Goal: Information Seeking & Learning: Learn about a topic

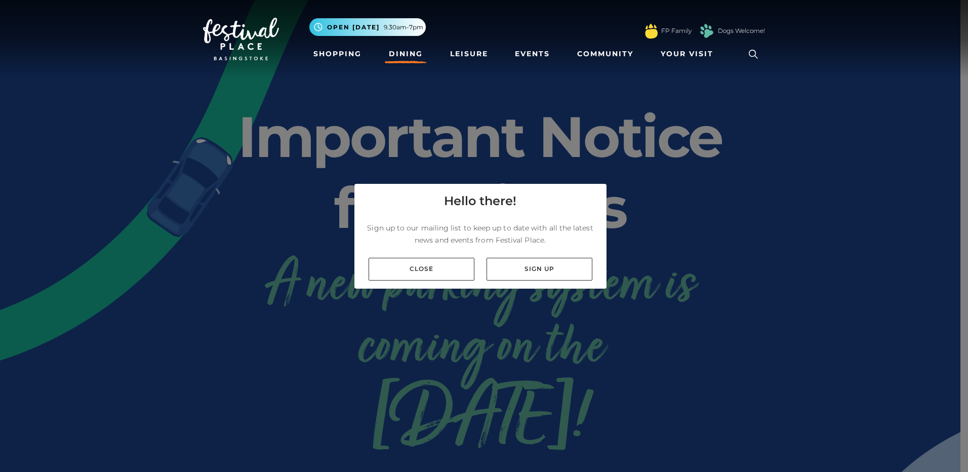
click at [402, 59] on link "Dining" at bounding box center [406, 54] width 42 height 19
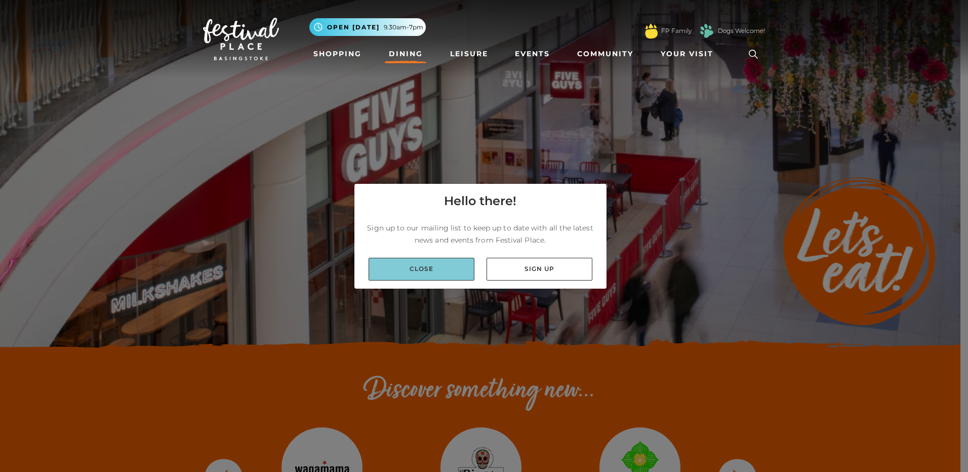
click at [440, 272] on link "Close" at bounding box center [422, 269] width 106 height 23
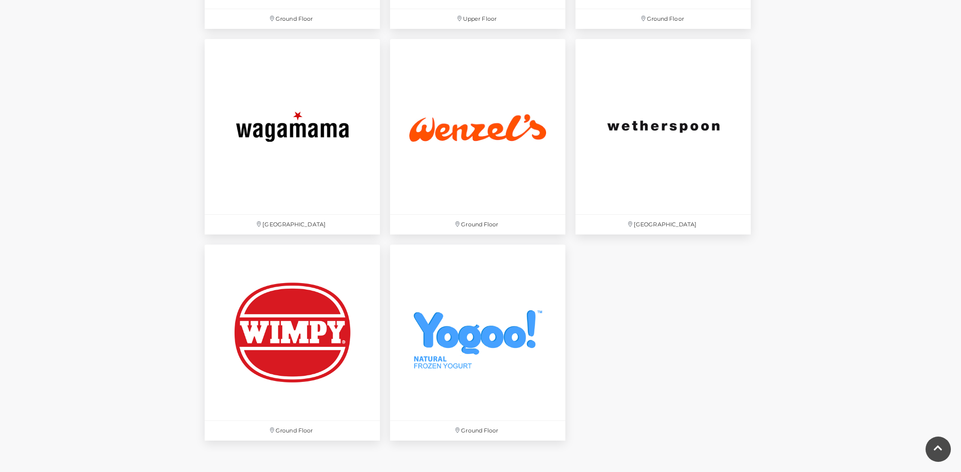
scroll to position [3411, 0]
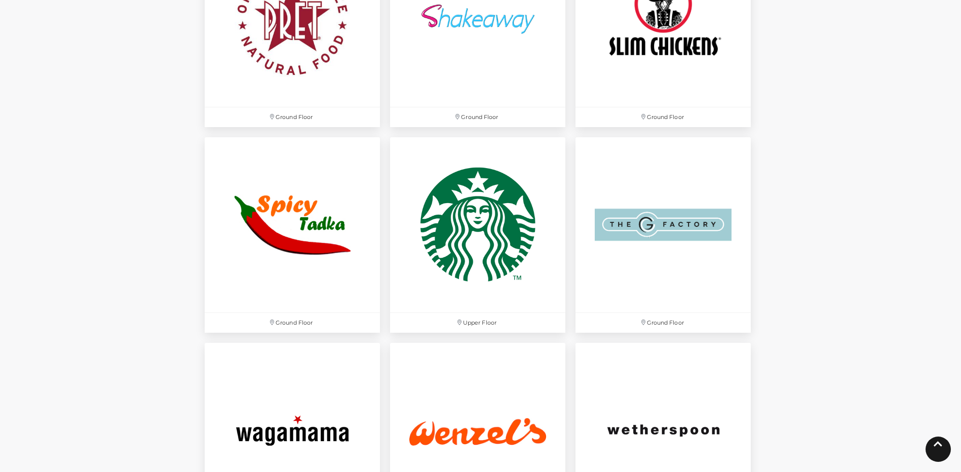
click at [943, 455] on link at bounding box center [937, 449] width 25 height 25
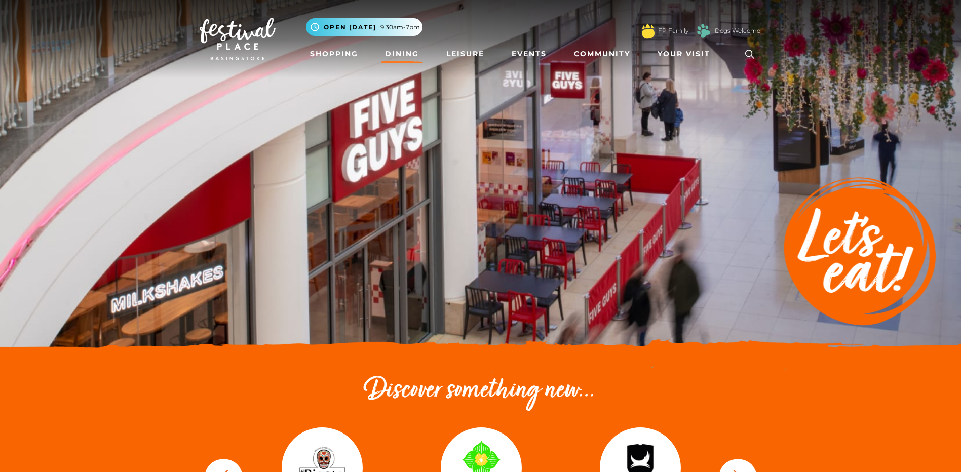
scroll to position [152, 0]
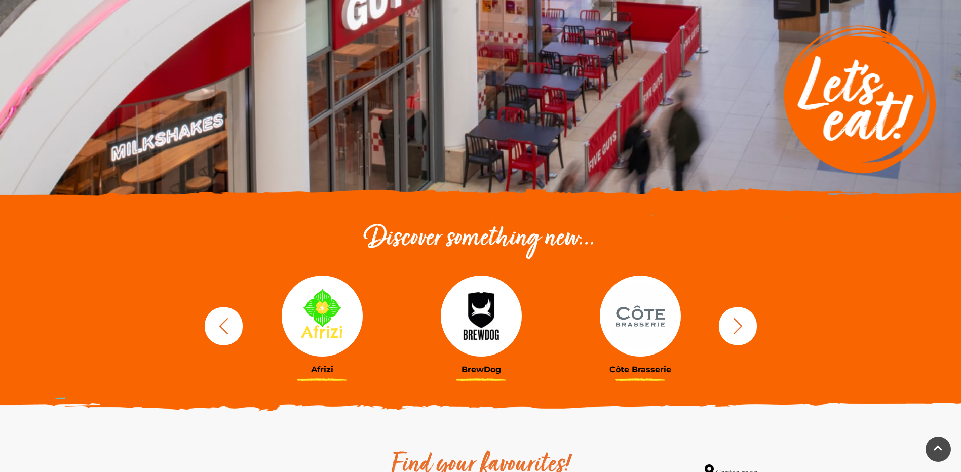
click at [737, 325] on icon "button" at bounding box center [737, 326] width 19 height 19
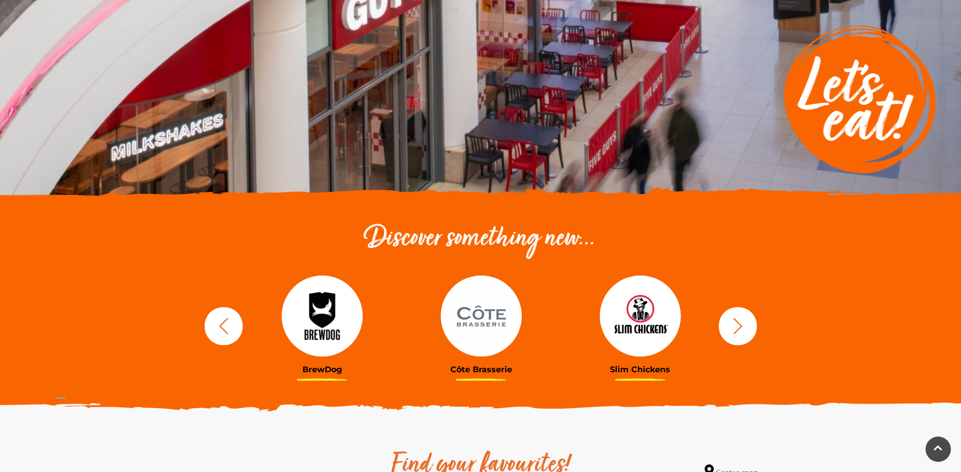
click at [746, 325] on icon "button" at bounding box center [737, 326] width 19 height 19
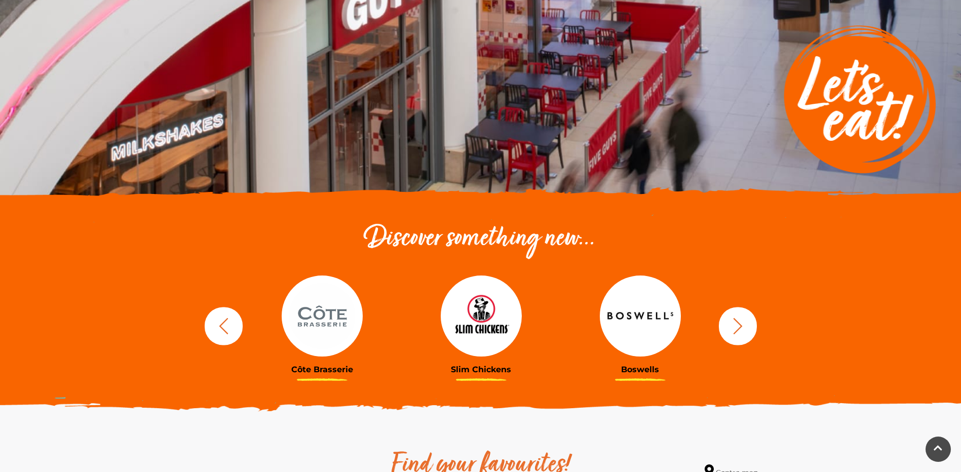
click at [746, 325] on icon "button" at bounding box center [737, 326] width 19 height 19
click at [227, 331] on icon "button" at bounding box center [223, 326] width 19 height 19
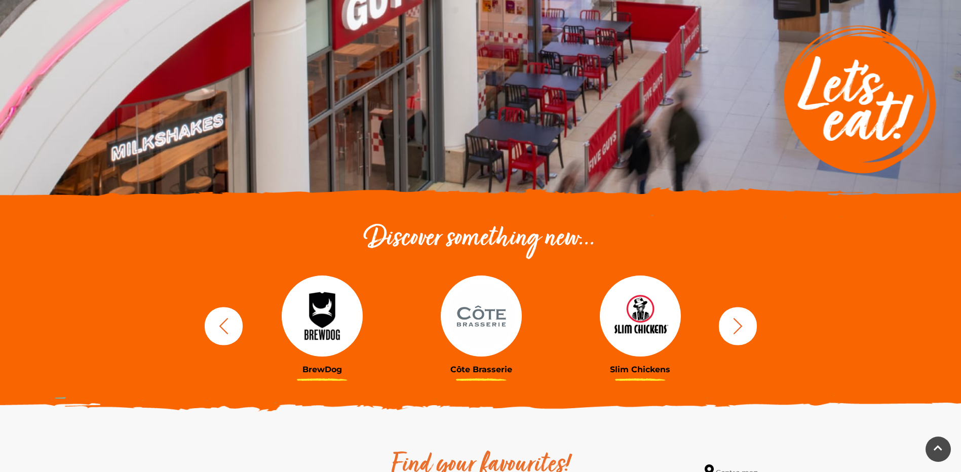
click at [227, 331] on icon "button" at bounding box center [223, 326] width 19 height 19
click at [227, 330] on icon "button" at bounding box center [223, 326] width 19 height 19
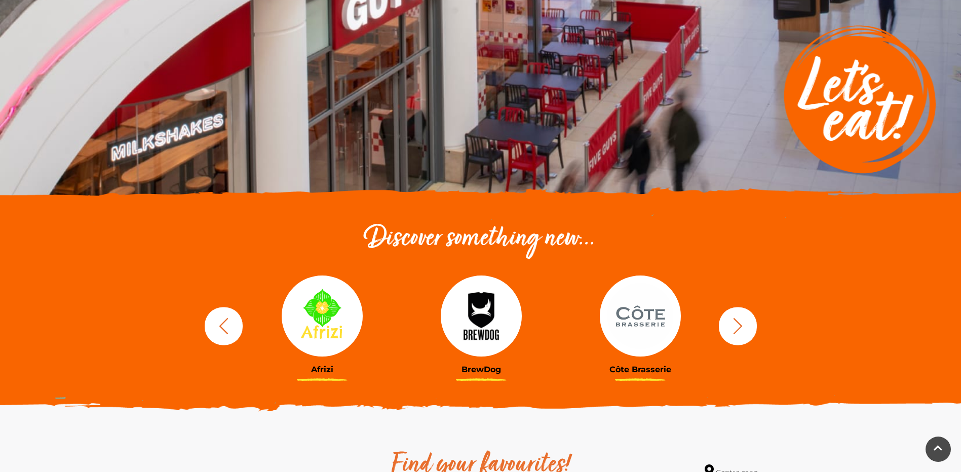
click at [227, 330] on icon "button" at bounding box center [223, 326] width 19 height 19
click at [228, 330] on icon "button" at bounding box center [223, 326] width 19 height 19
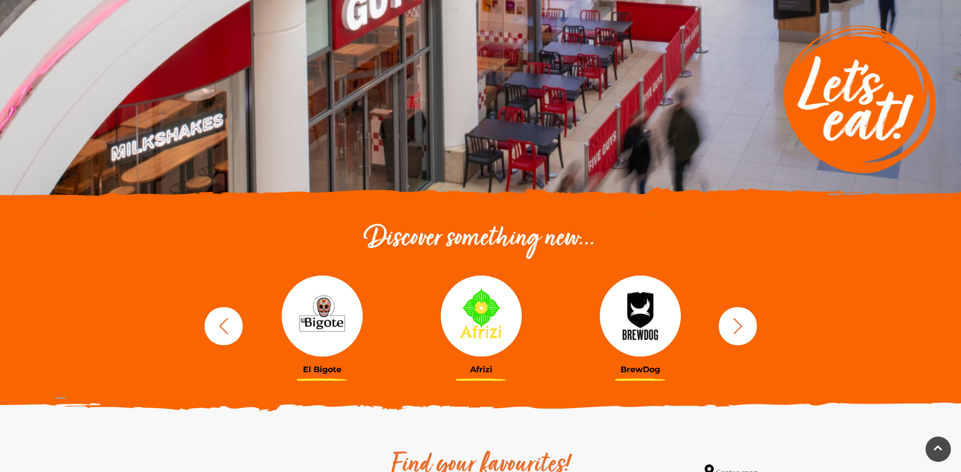
click at [228, 330] on icon "button" at bounding box center [223, 326] width 19 height 19
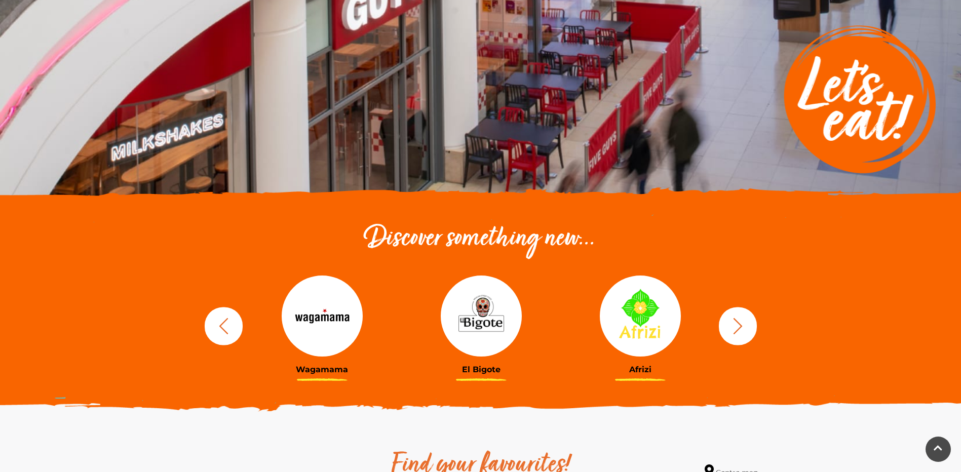
click at [228, 330] on icon "button" at bounding box center [223, 326] width 19 height 19
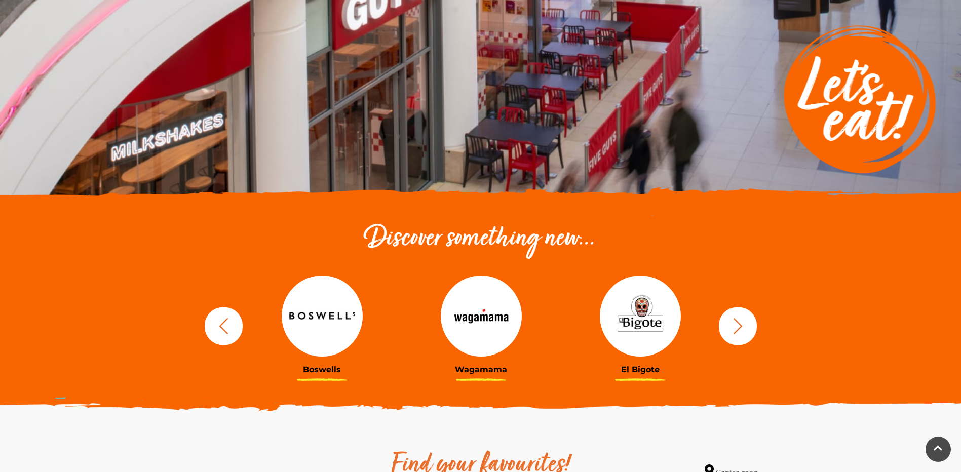
click at [228, 330] on icon "button" at bounding box center [223, 326] width 19 height 19
click at [234, 330] on button "button" at bounding box center [224, 326] width 38 height 38
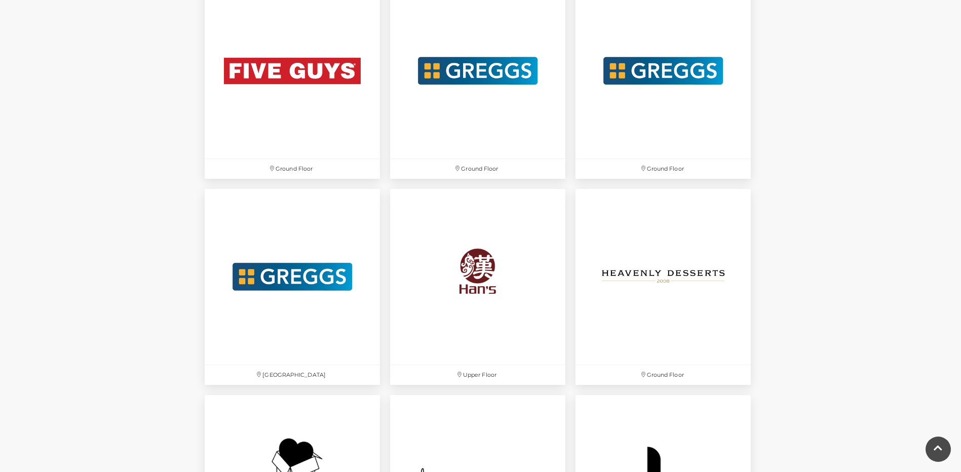
scroll to position [1975, 0]
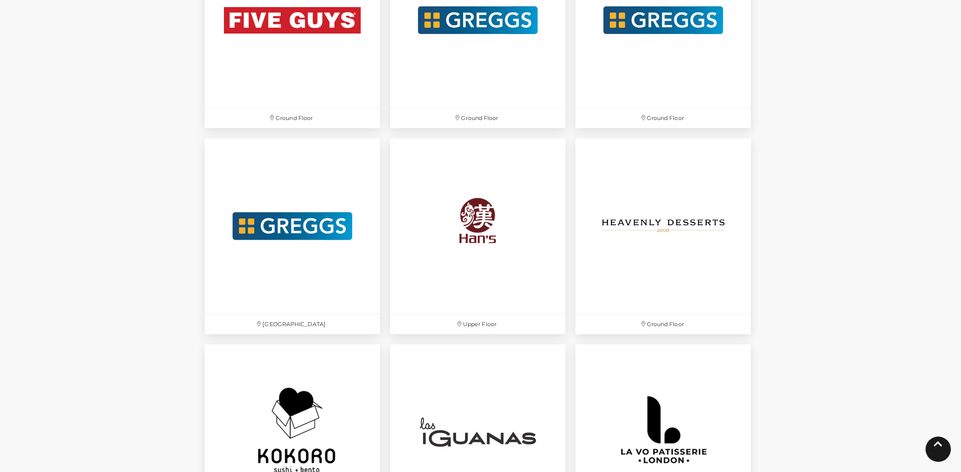
click at [939, 452] on link at bounding box center [937, 449] width 25 height 25
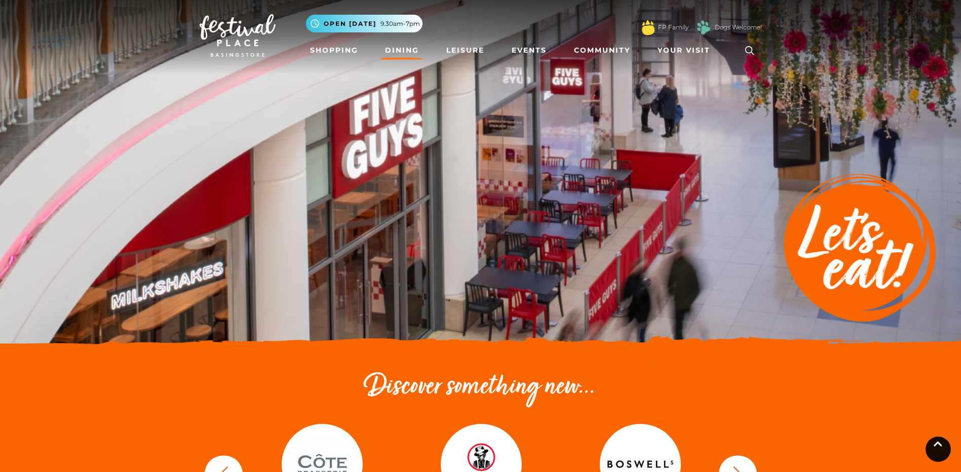
scroll to position [0, 0]
